Goal: Task Accomplishment & Management: Manage account settings

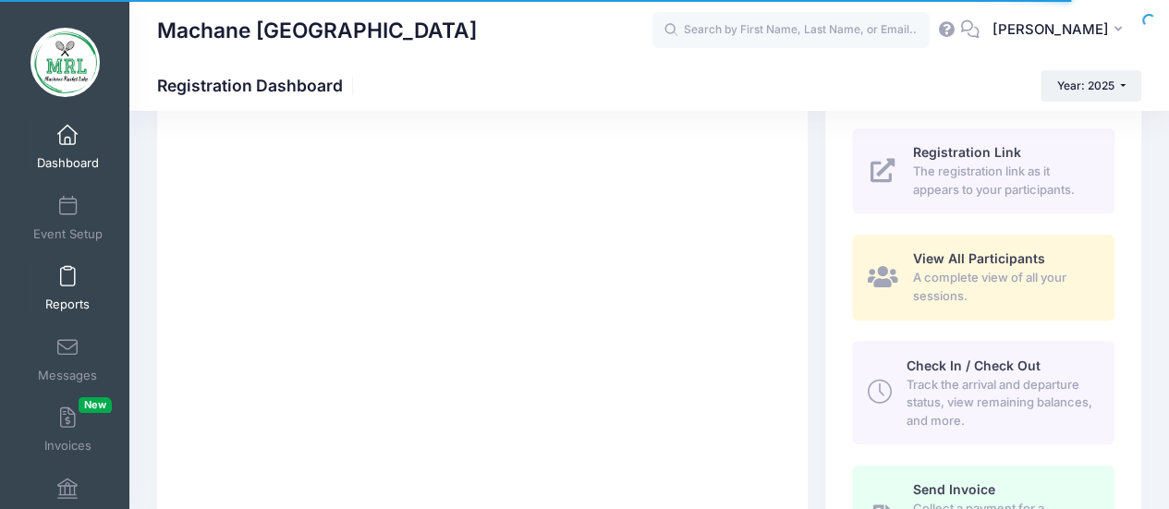
click at [67, 277] on span at bounding box center [67, 277] width 0 height 20
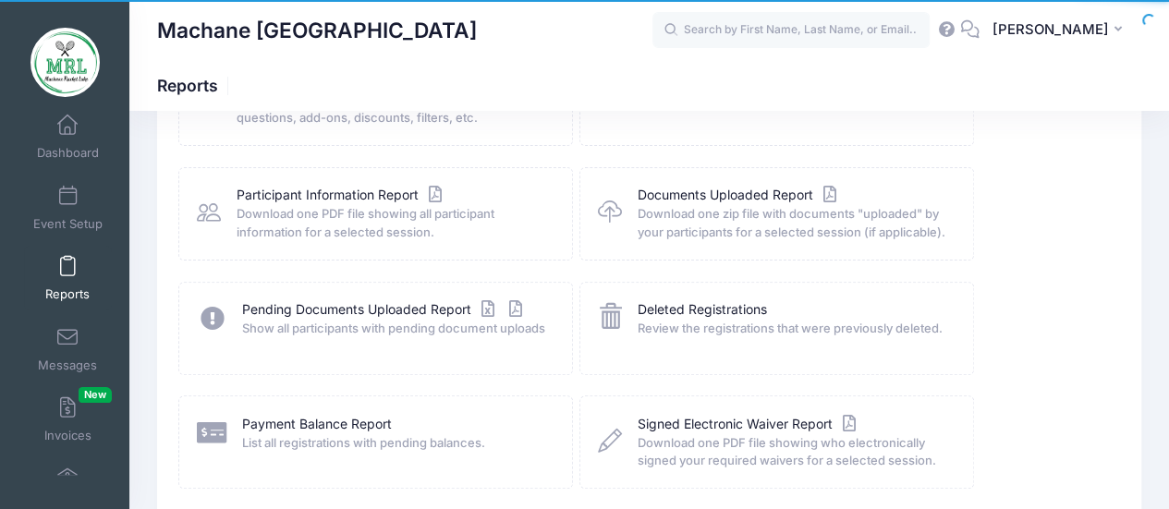
scroll to position [182, 0]
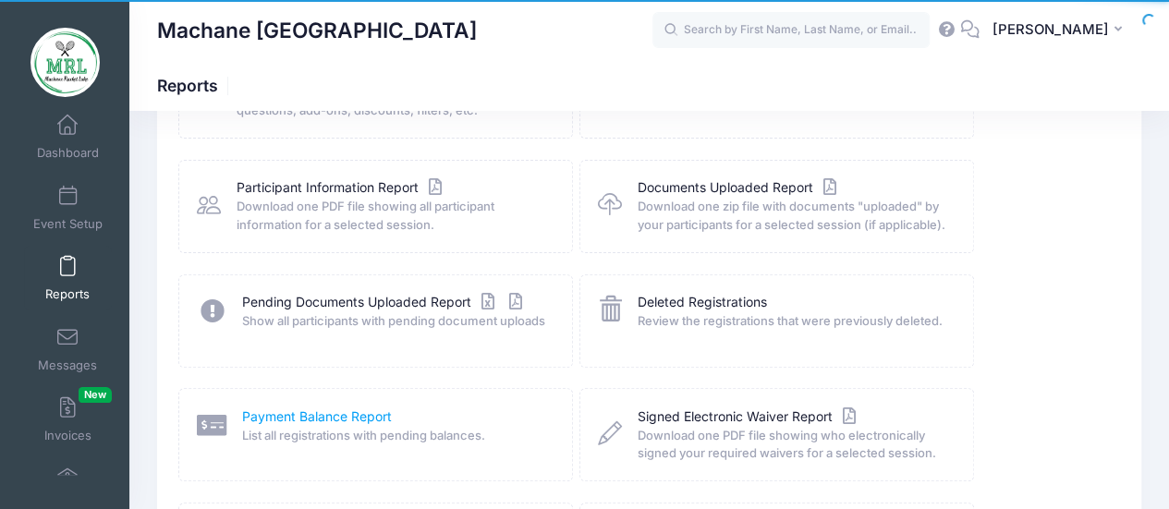
click at [292, 409] on link "Payment Balance Report" at bounding box center [317, 416] width 150 height 19
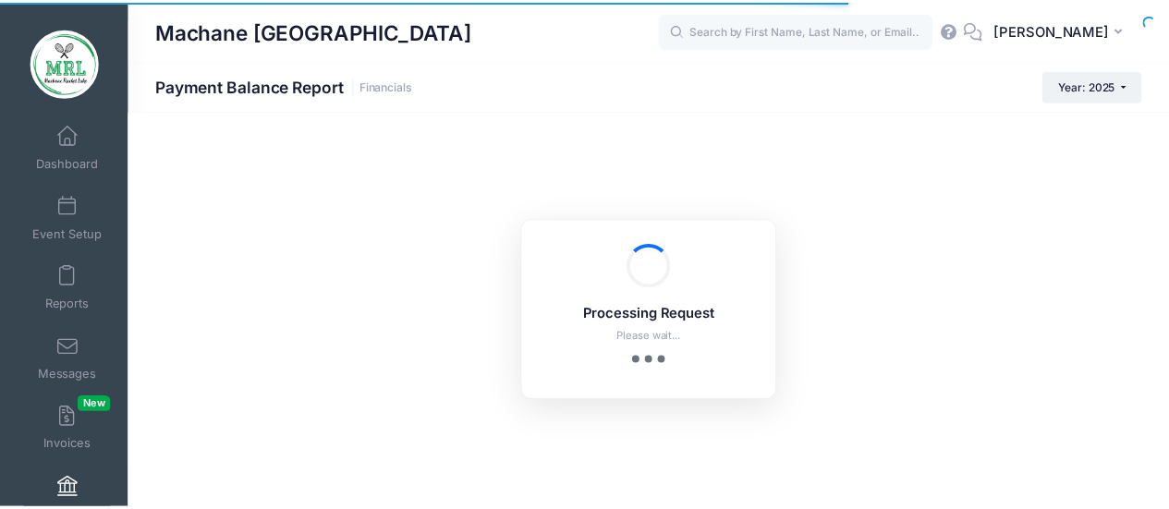
scroll to position [10, 0]
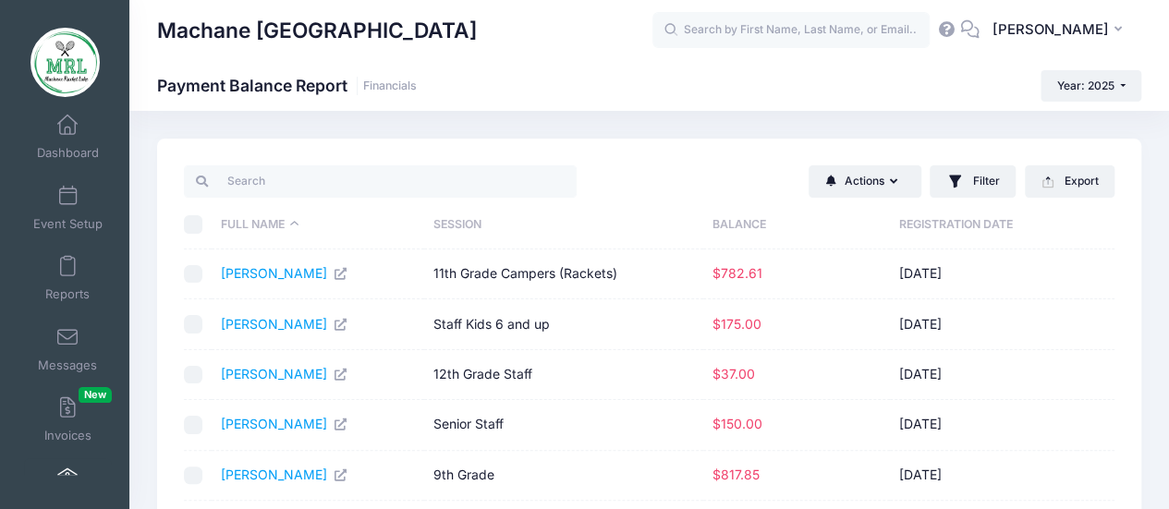
click at [737, 221] on th "Balance" at bounding box center [796, 224] width 187 height 49
click at [737, 221] on th "Balance" at bounding box center [802, 224] width 187 height 49
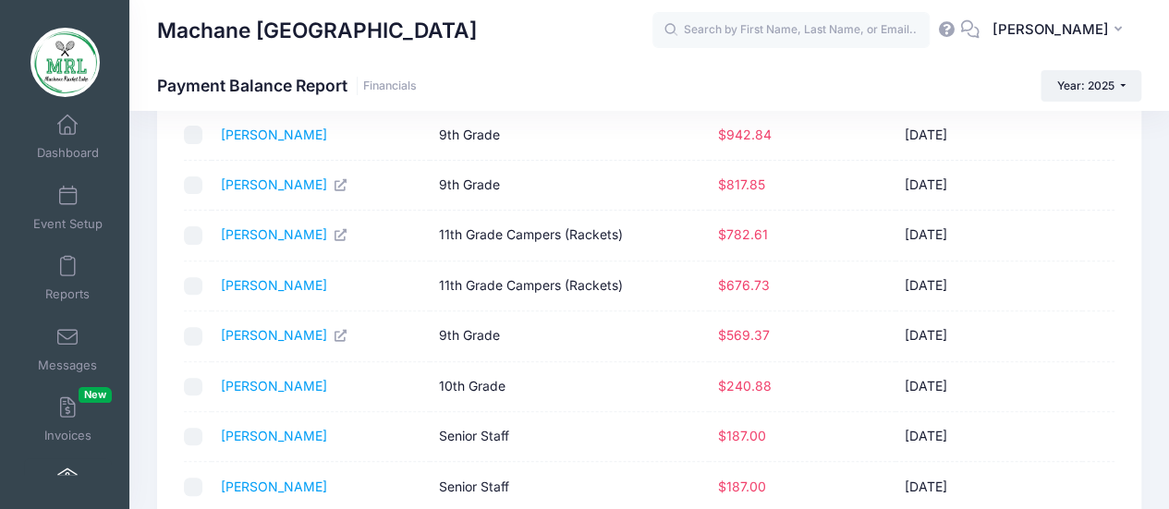
scroll to position [390, 0]
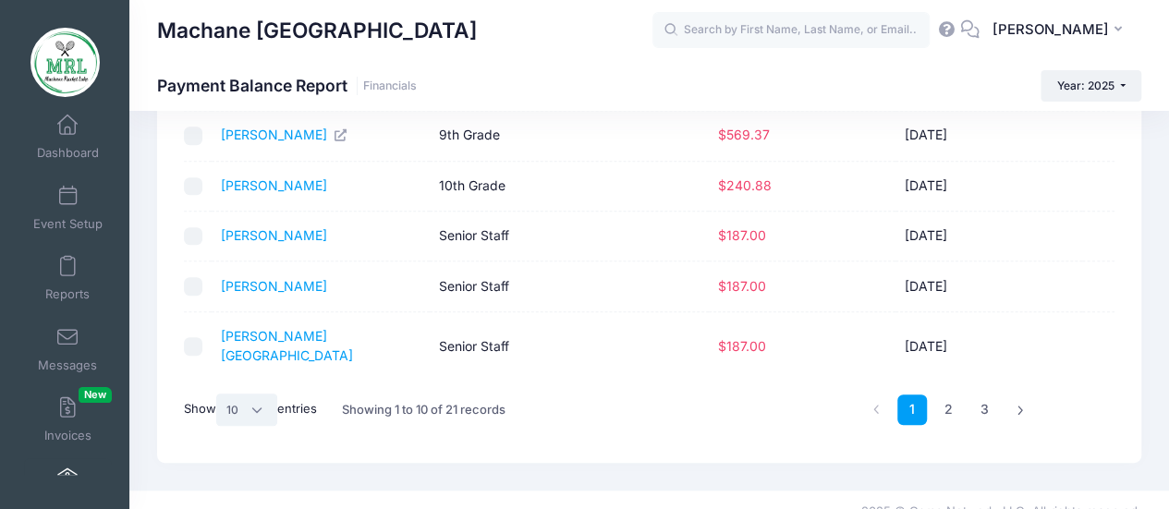
click at [253, 394] on select "All 10 25 50" at bounding box center [246, 409] width 61 height 31
select select "-1"
click at [219, 425] on select "All 10 25 50" at bounding box center [246, 409] width 61 height 31
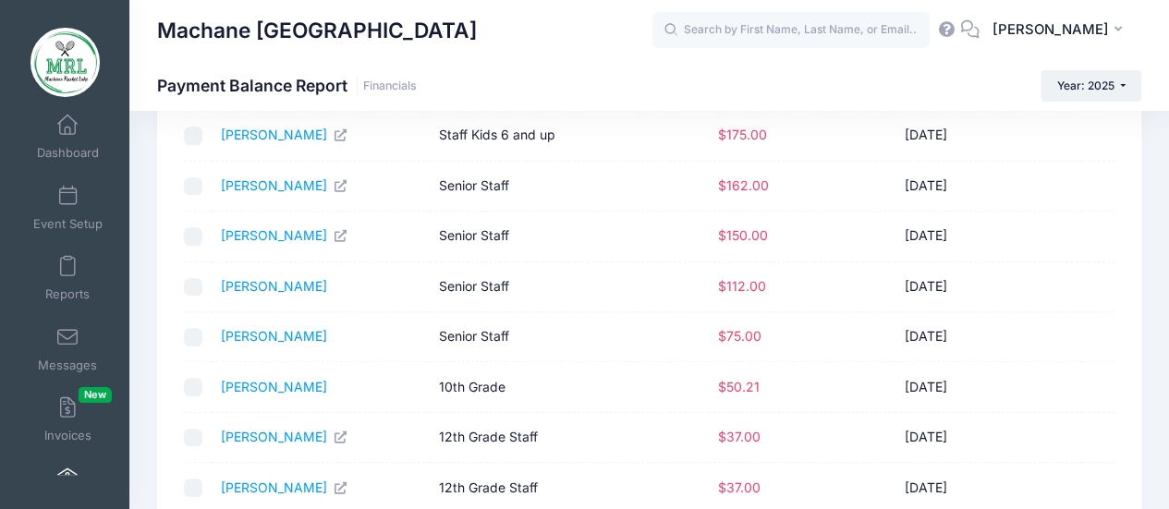
scroll to position [787, 0]
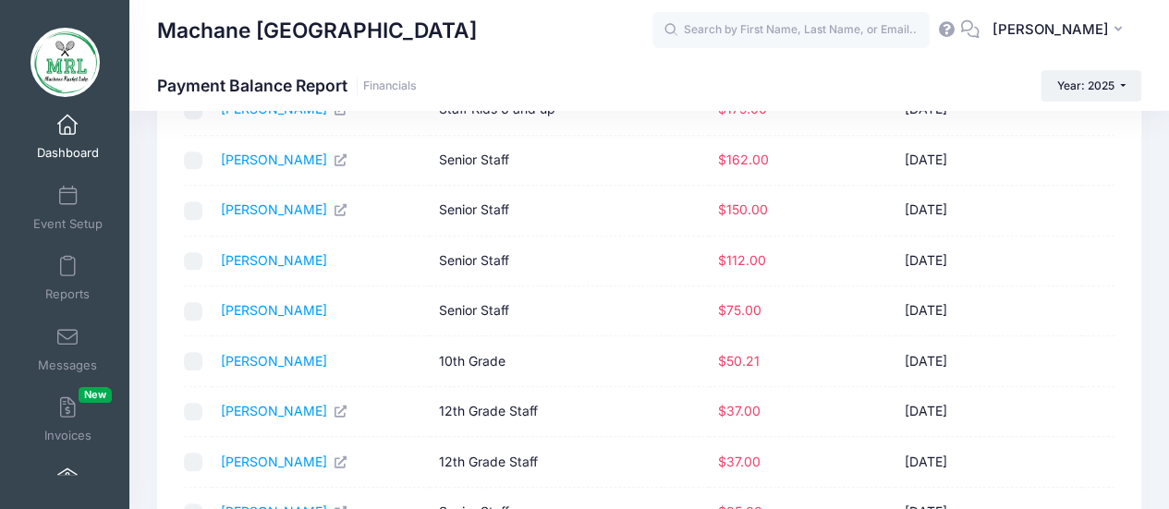
click at [67, 130] on span at bounding box center [67, 125] width 0 height 20
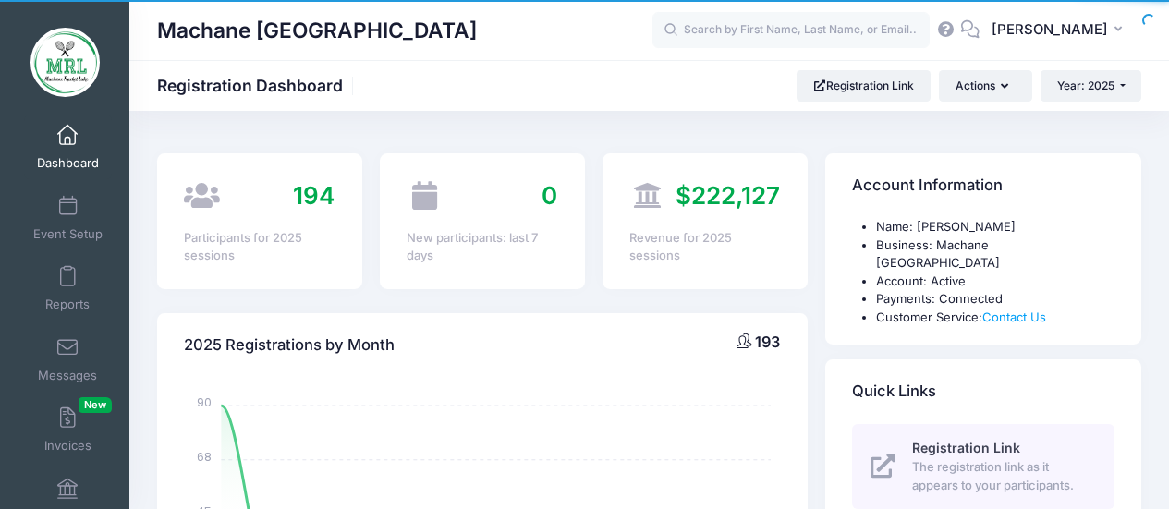
select select
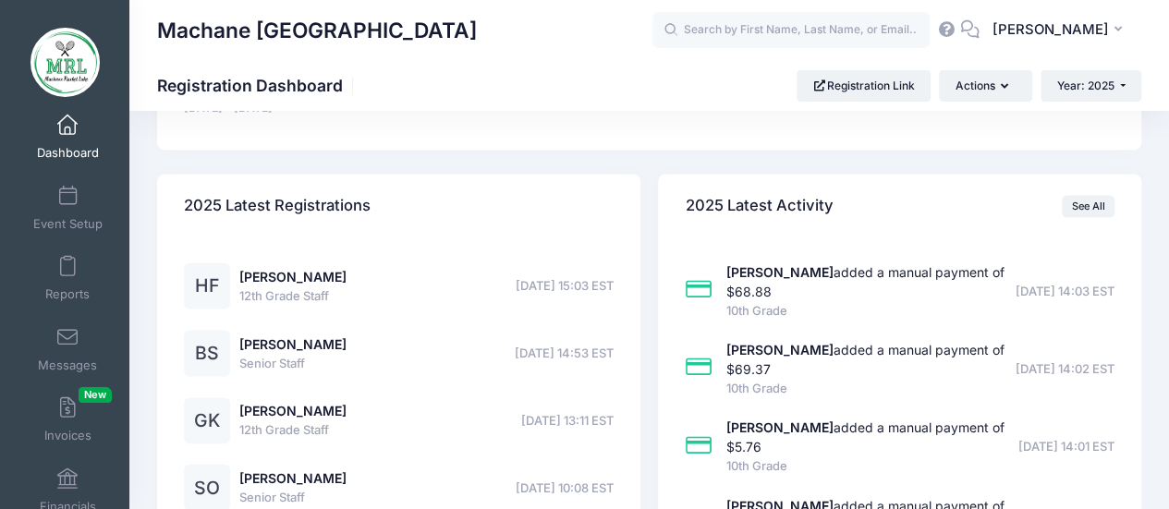
scroll to position [1376, 0]
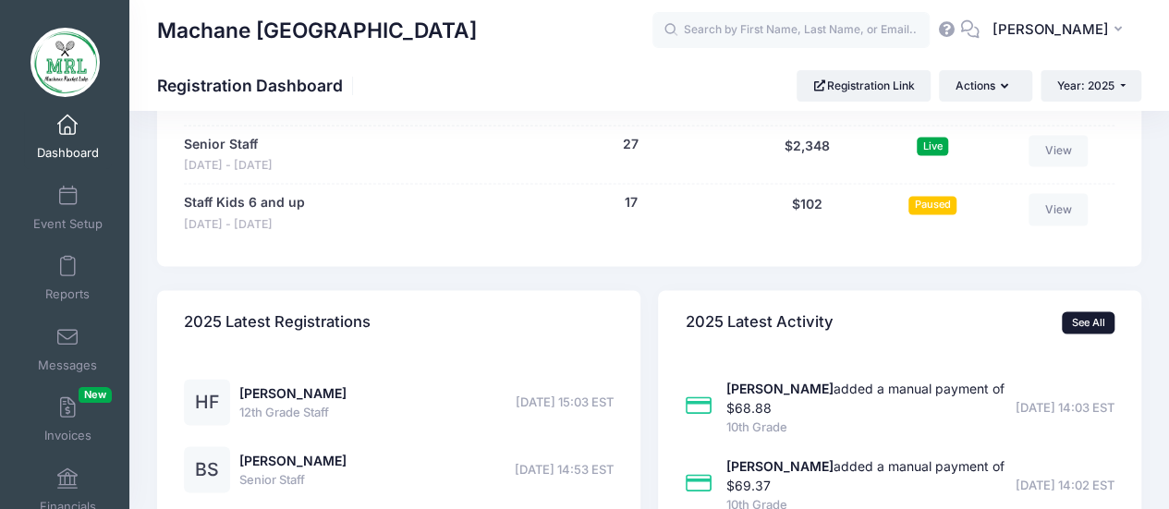
click at [1085, 311] on link "See All" at bounding box center [1087, 322] width 53 height 22
